Goal: Transaction & Acquisition: Purchase product/service

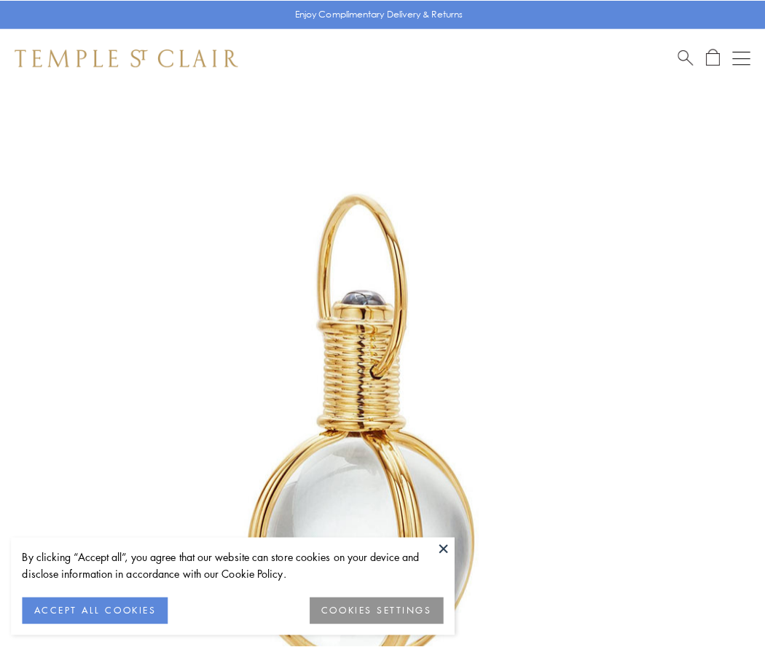
scroll to position [380, 0]
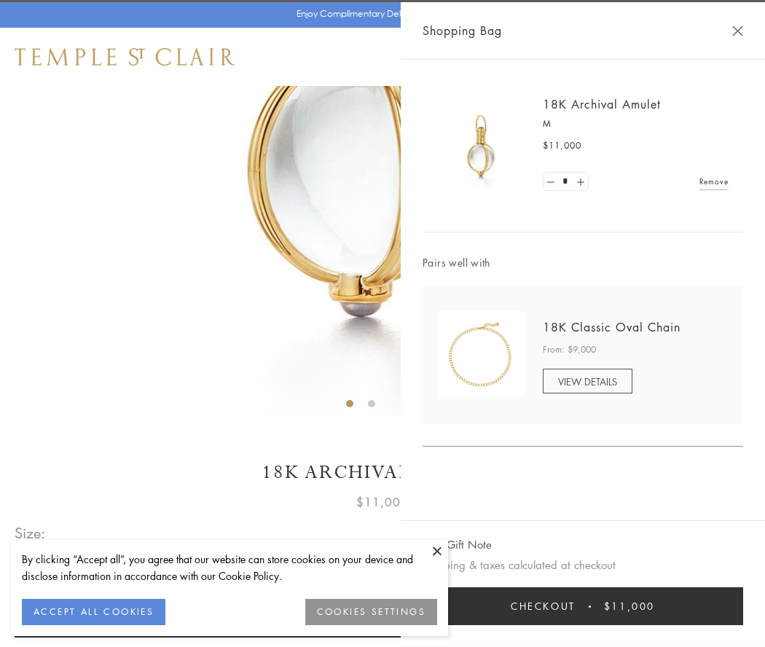
click at [583, 606] on button "Checkout $11,000" at bounding box center [583, 606] width 321 height 38
